Goal: Navigation & Orientation: Find specific page/section

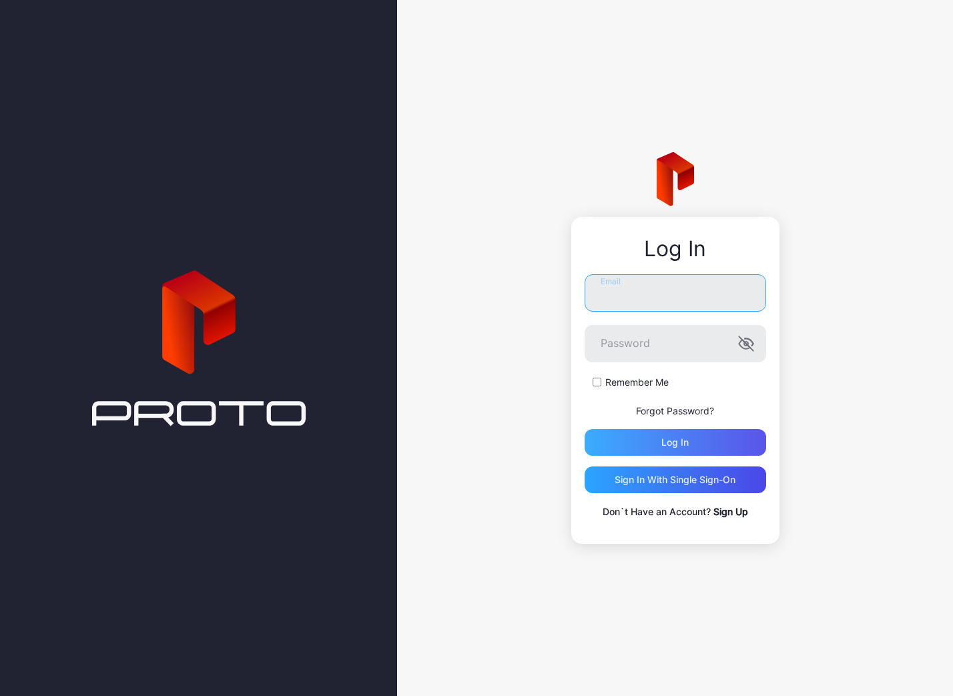
type input "**********"
click at [711, 449] on div "Log in" at bounding box center [674, 442] width 181 height 27
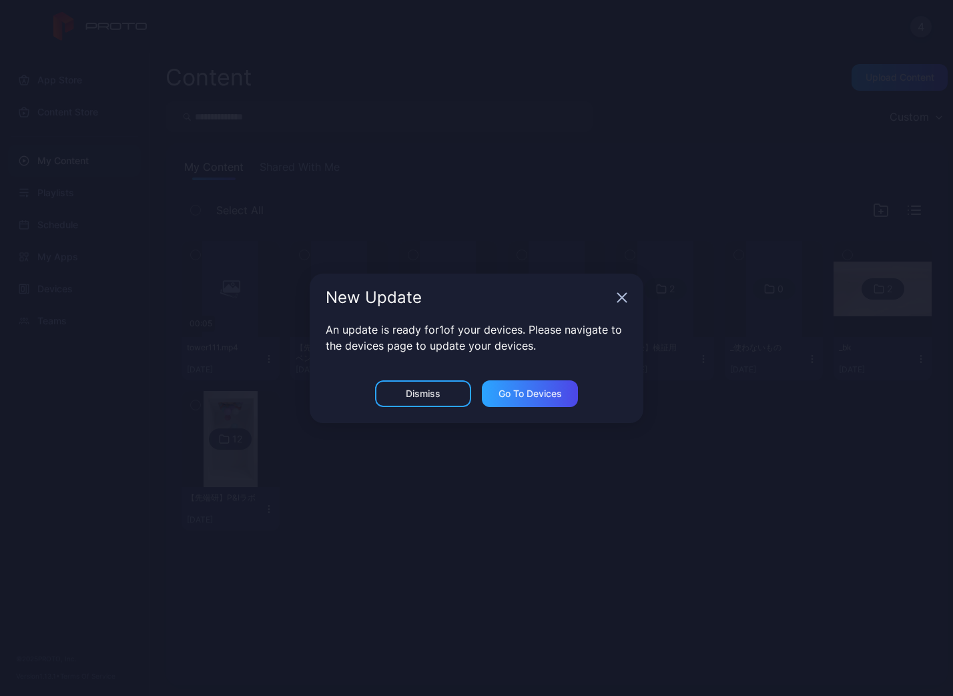
click at [614, 301] on div "New Update" at bounding box center [477, 298] width 334 height 48
click at [627, 300] on icon "button" at bounding box center [621, 297] width 11 height 11
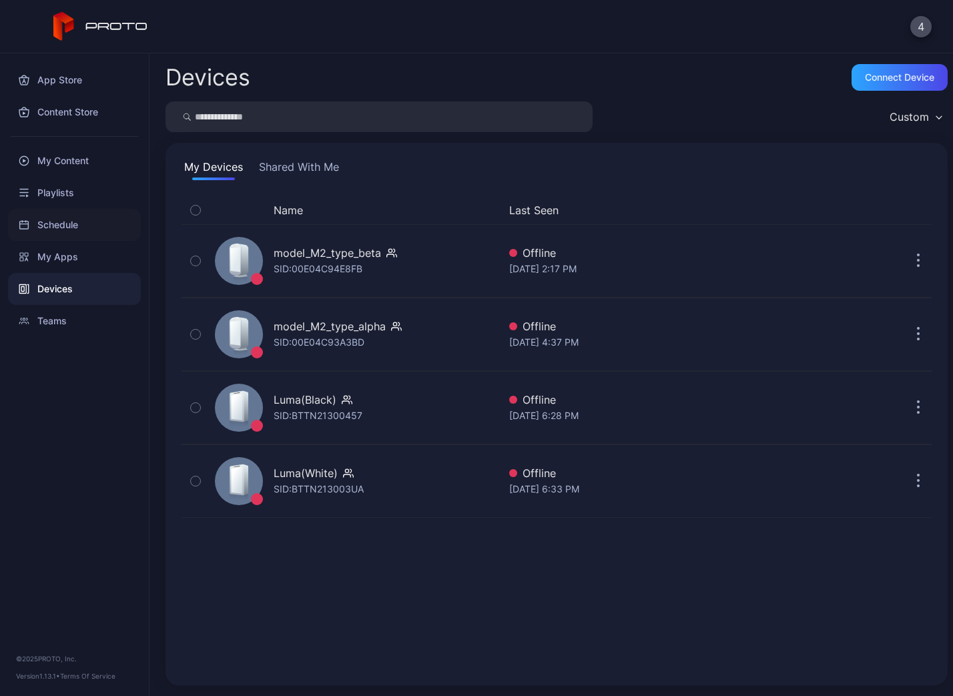
click at [89, 220] on div "Schedule" at bounding box center [74, 225] width 133 height 32
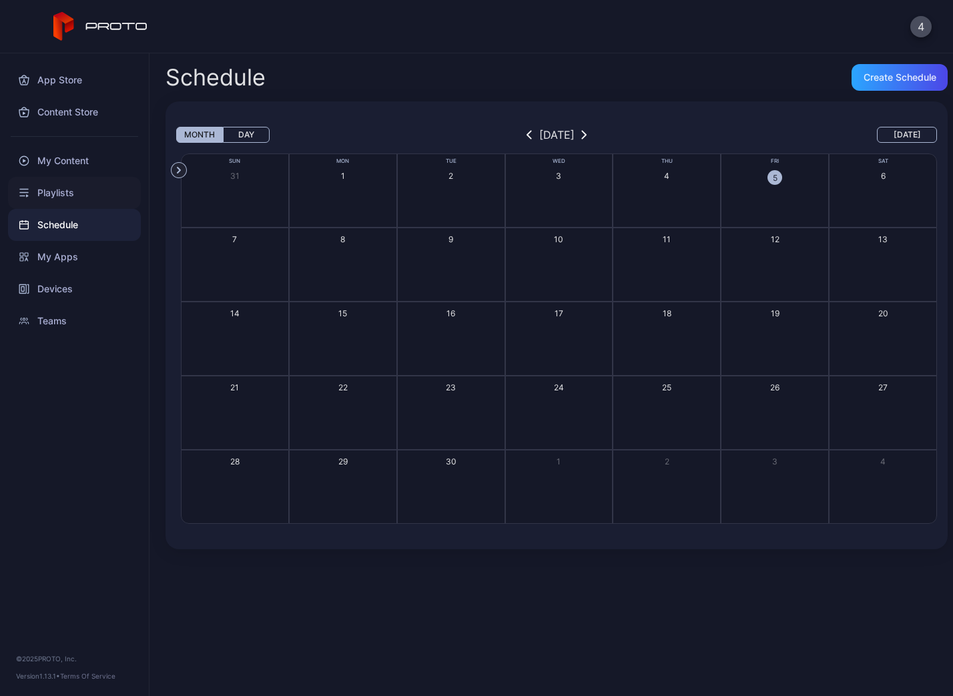
click at [75, 197] on div "Playlists" at bounding box center [74, 193] width 133 height 32
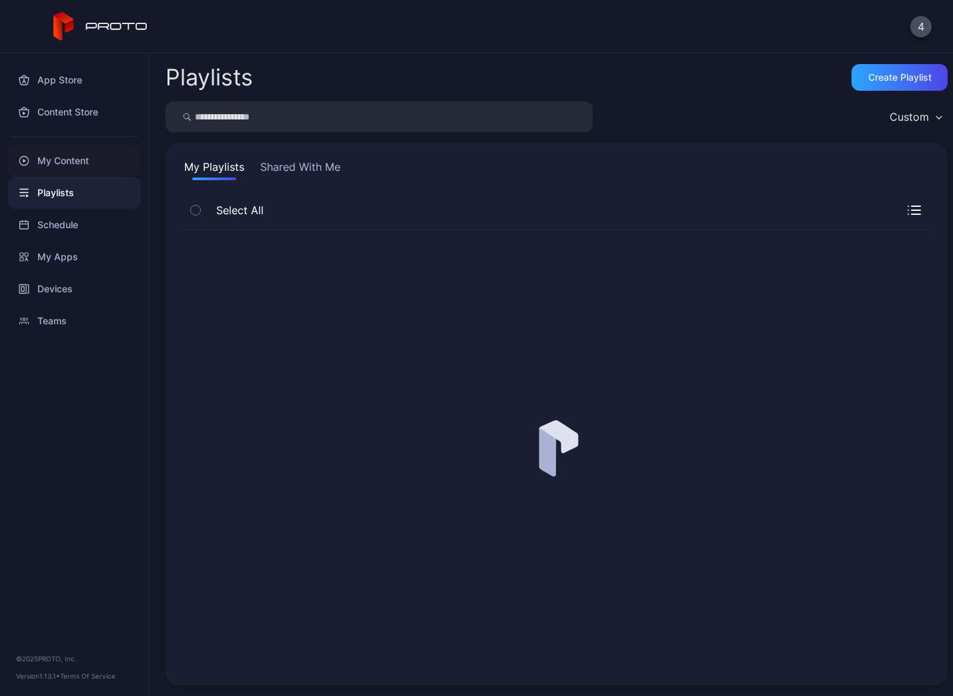
click at [81, 172] on div "My Content" at bounding box center [74, 161] width 133 height 32
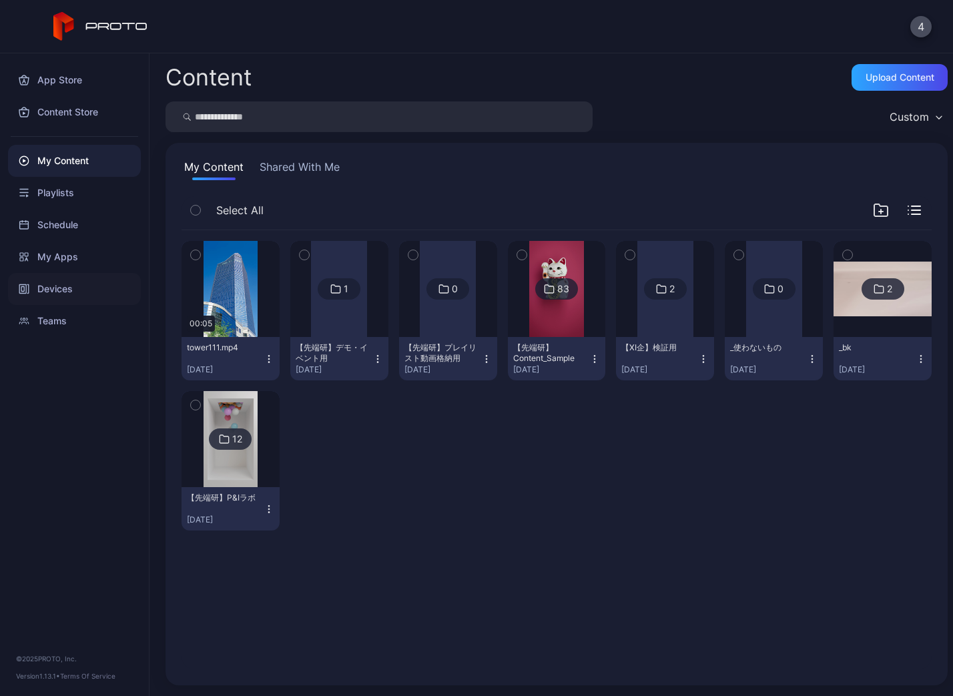
click at [74, 294] on div "Devices" at bounding box center [74, 289] width 133 height 32
